Goal: Task Accomplishment & Management: Manage account settings

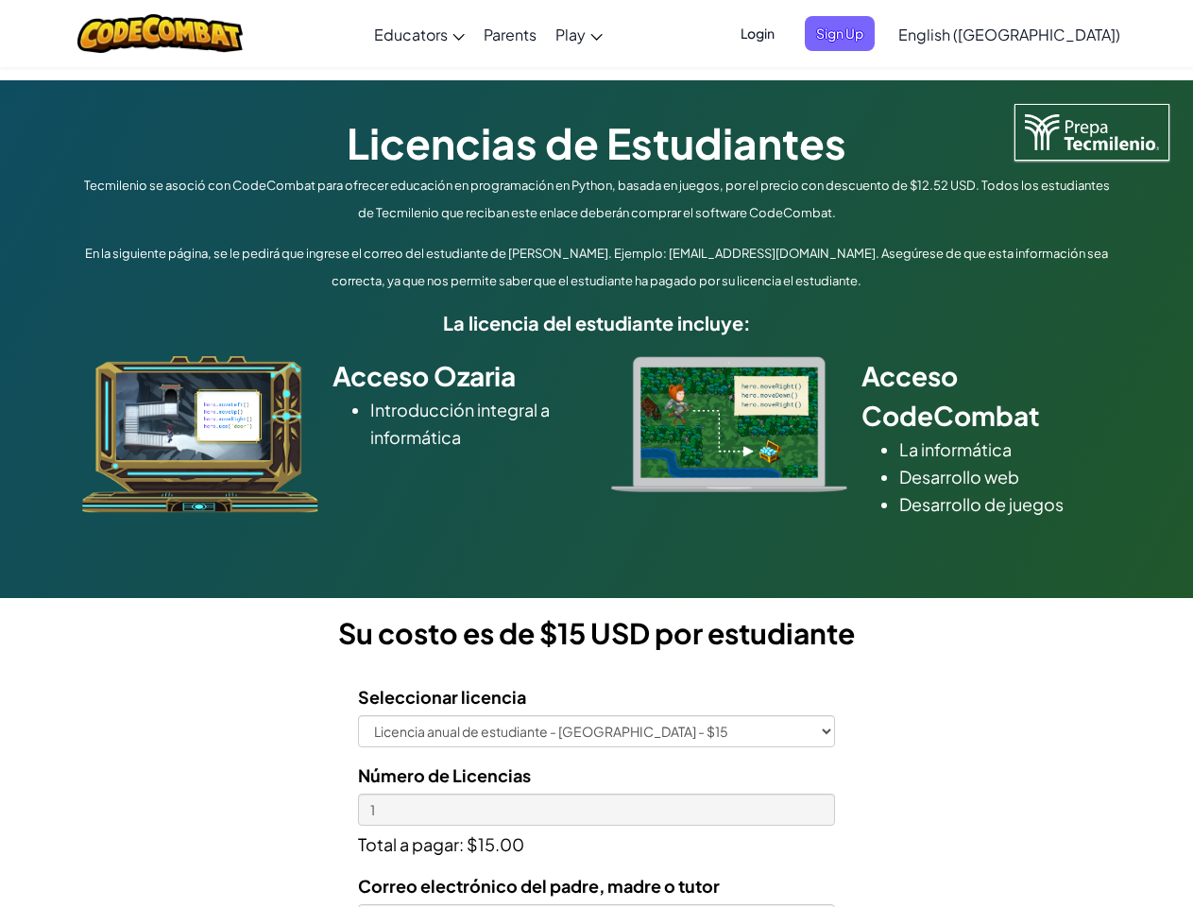
click at [597, 453] on div at bounding box center [729, 424] width 265 height 136
click at [786, 33] on span "Login" at bounding box center [757, 33] width 57 height 35
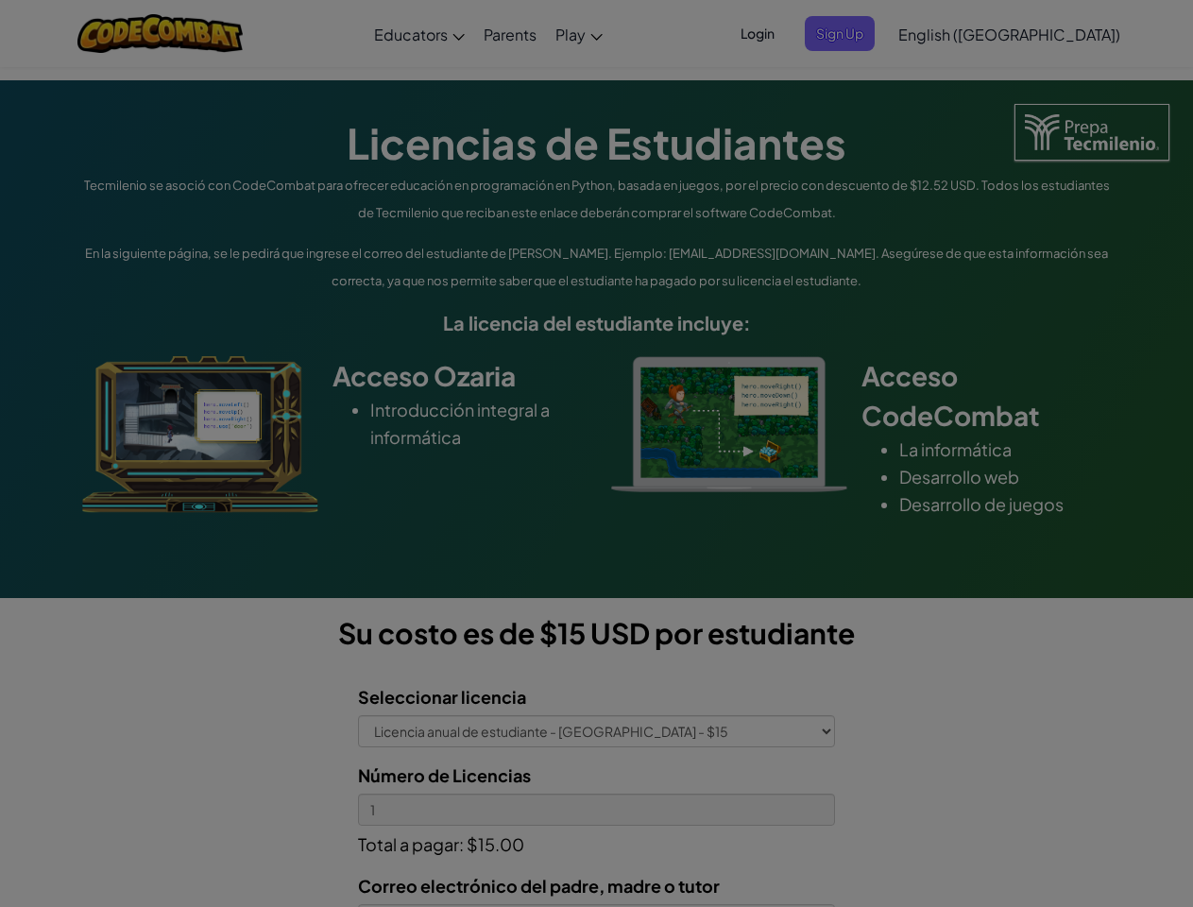
click at [0, 0] on input "Email or Username :" at bounding box center [0, 0] width 0 height 0
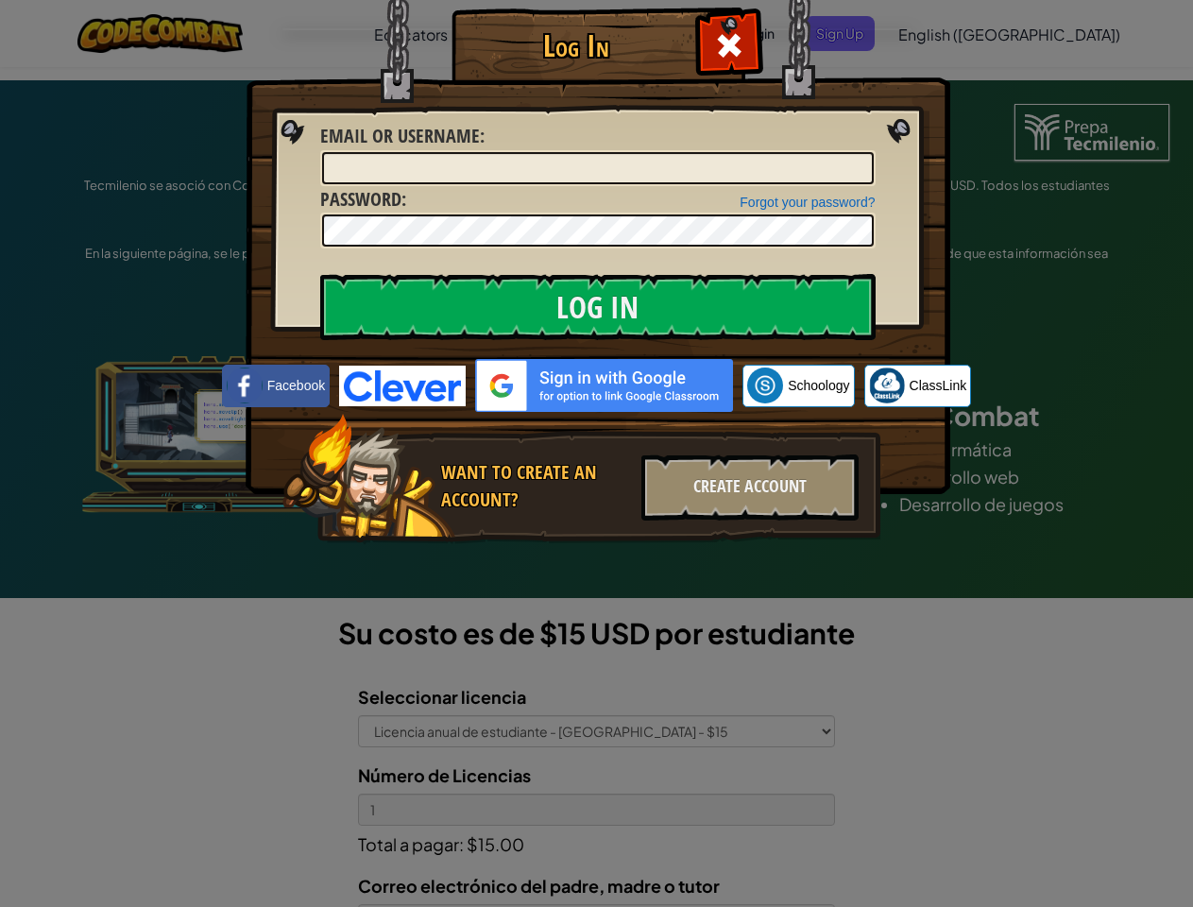
click at [955, 33] on div "Log In Unknown Error Email or Username : Forgot your password? Password : Log I…" at bounding box center [596, 453] width 1193 height 907
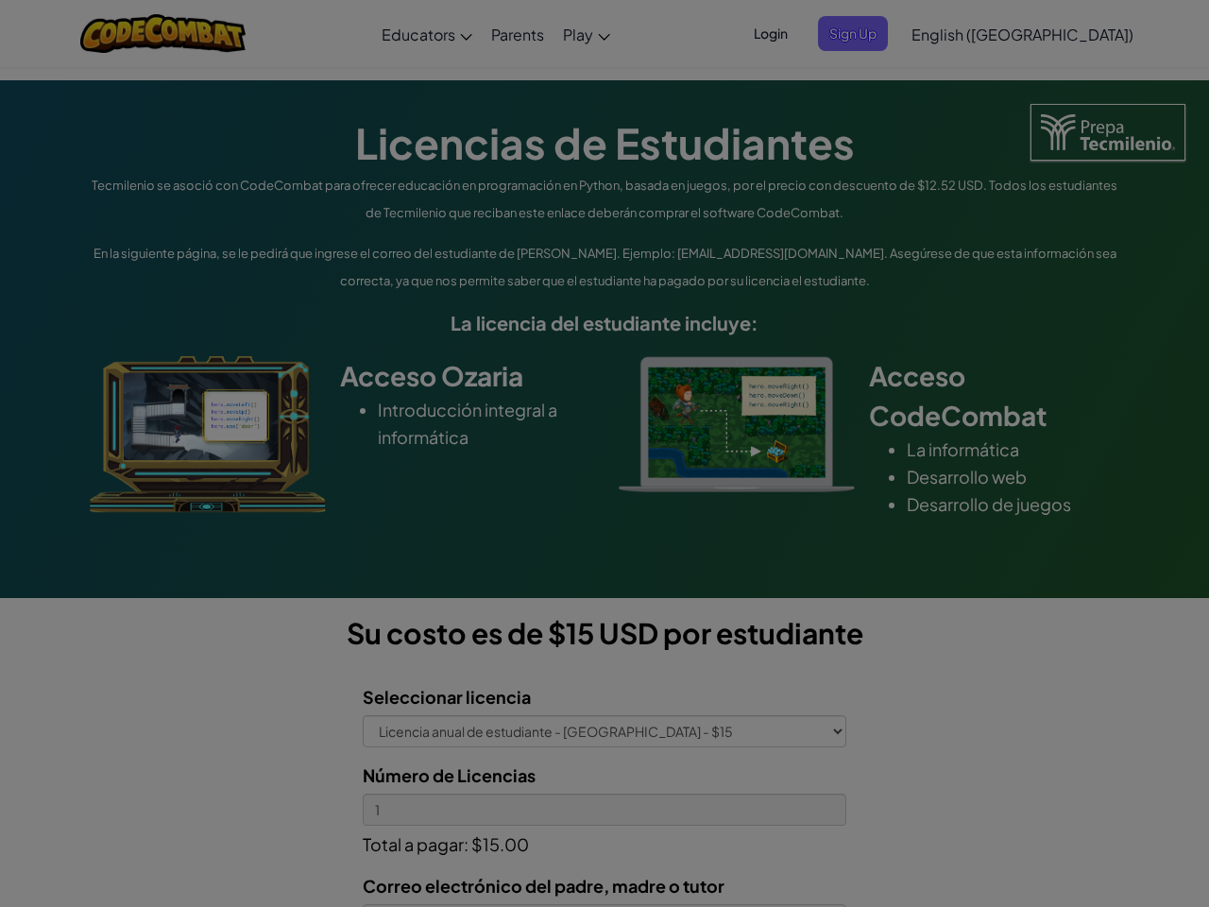
click at [955, 33] on div "Log In Unknown Error Email or Username : Forgot your password? Password : Log I…" at bounding box center [604, 453] width 1209 height 907
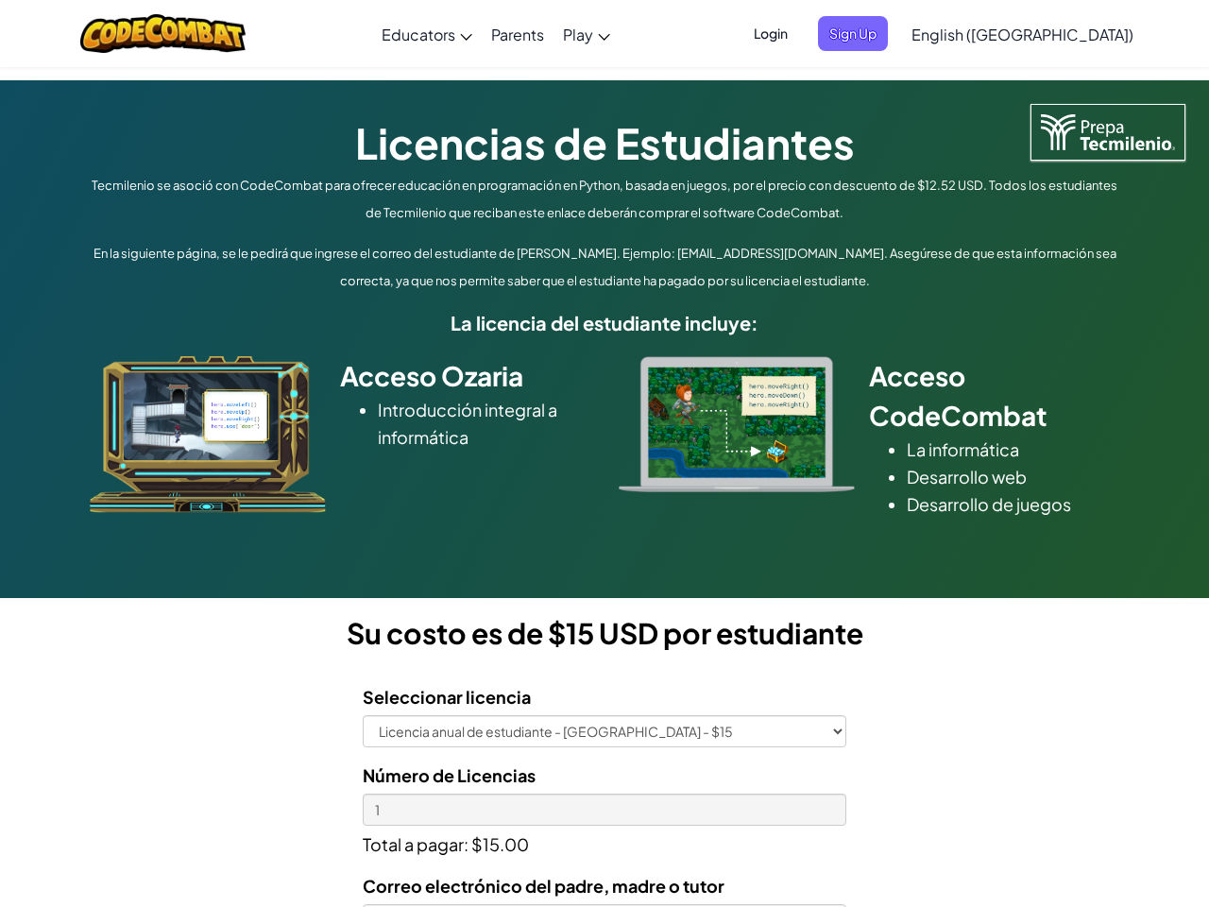
click at [1056, 34] on div at bounding box center [604, 453] width 1209 height 907
